Goal: Task Accomplishment & Management: Manage account settings

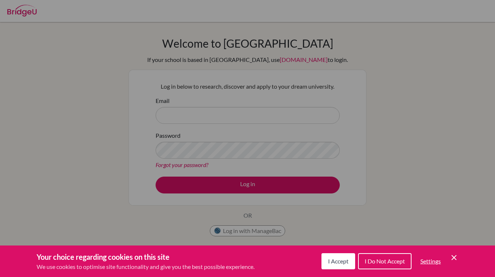
click at [292, 211] on div "Cookie Preferences" at bounding box center [247, 138] width 495 height 277
click at [377, 260] on span "I Do Not Accept" at bounding box center [384, 260] width 40 height 7
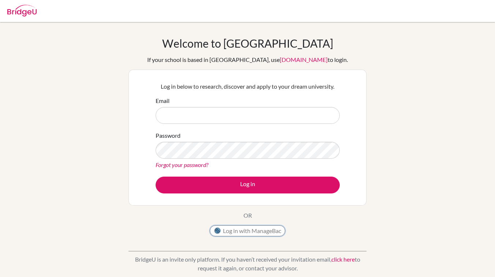
click at [269, 234] on button "Log in with ManageBac" at bounding box center [247, 230] width 75 height 11
click at [246, 234] on button "Log in with ManageBac" at bounding box center [247, 230] width 75 height 11
click at [223, 229] on button "Log in with ManageBac" at bounding box center [247, 230] width 75 height 11
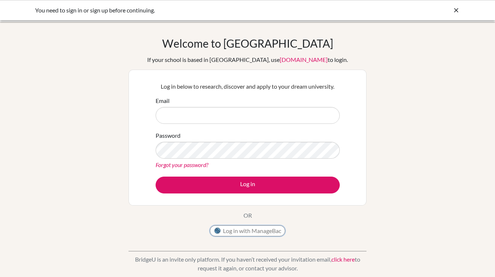
click at [233, 234] on button "Log in with ManageBac" at bounding box center [247, 230] width 75 height 11
